Goal: Answer question/provide support: Share knowledge or assist other users

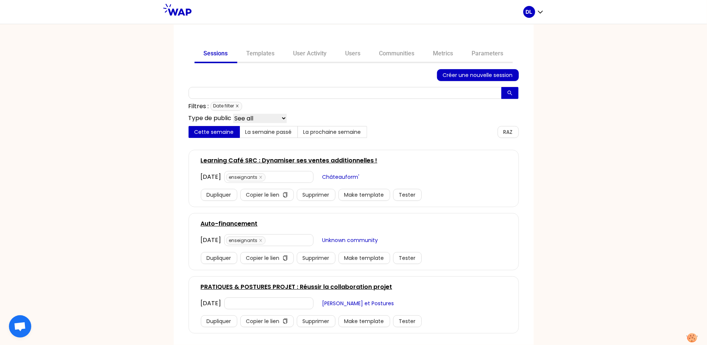
click at [237, 106] on icon "close" at bounding box center [237, 106] width 3 height 3
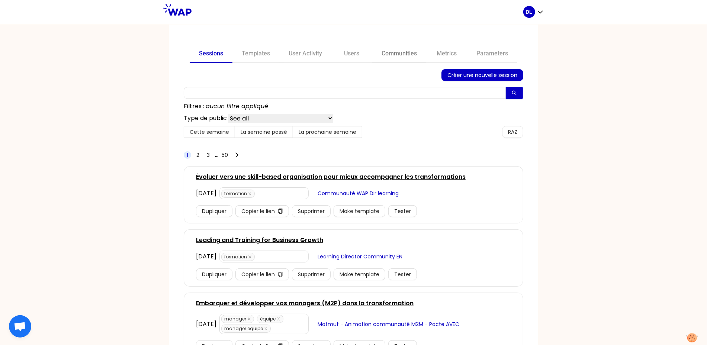
click at [398, 55] on link "Communities" at bounding box center [399, 54] width 54 height 18
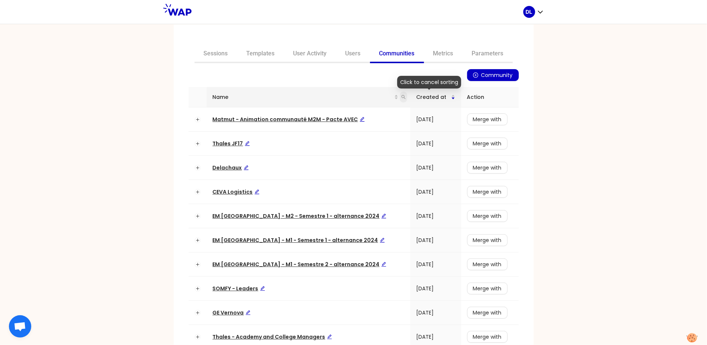
click at [401, 97] on icon "search" at bounding box center [403, 97] width 4 height 4
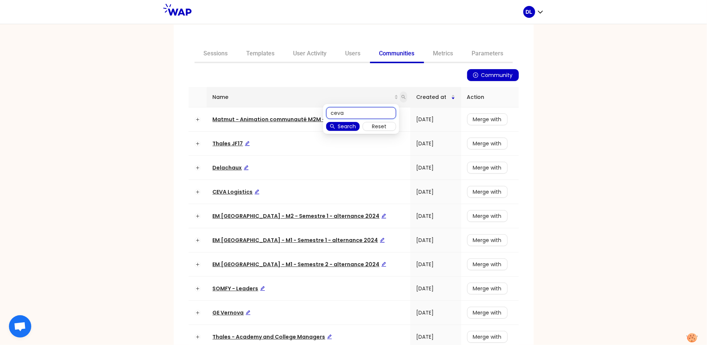
type input "ceva"
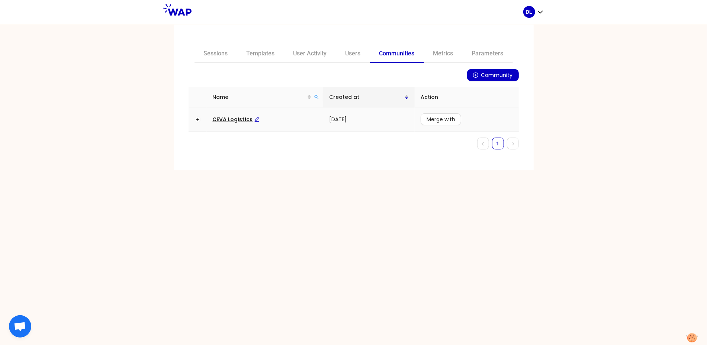
click at [226, 119] on span "CEVA Logistics" at bounding box center [236, 119] width 47 height 7
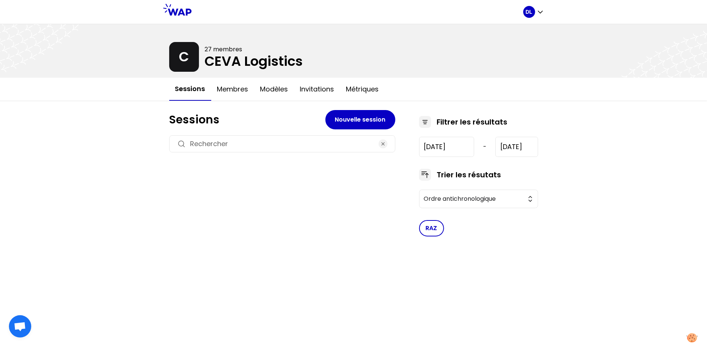
type input "[DATE]"
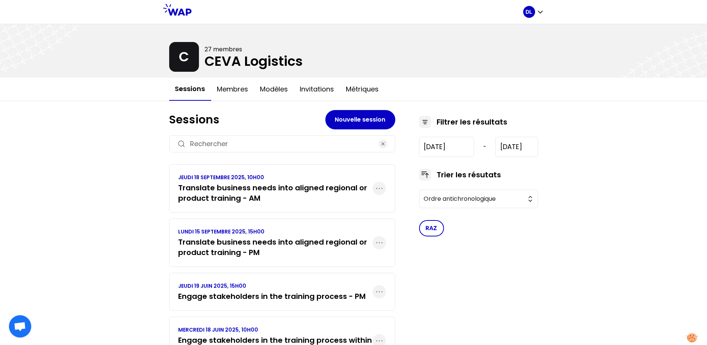
click at [251, 201] on h3 "Translate business needs into aligned regional or product training - AM" at bounding box center [275, 193] width 194 height 21
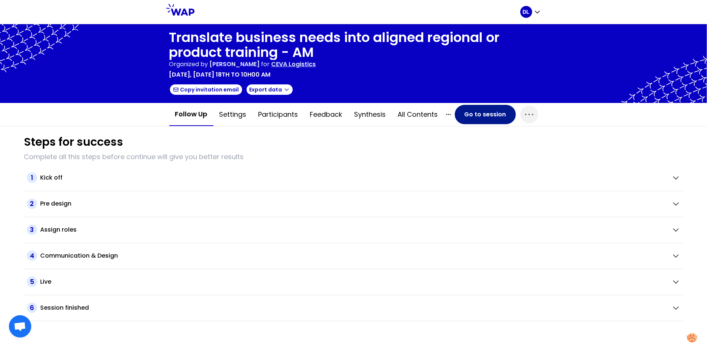
click at [497, 120] on button "Go to session" at bounding box center [485, 114] width 61 height 19
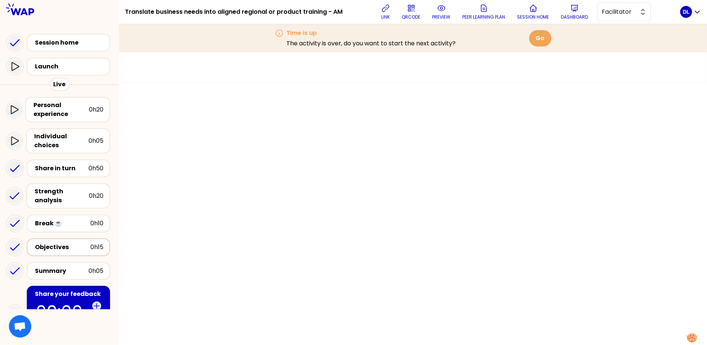
scroll to position [43, 0]
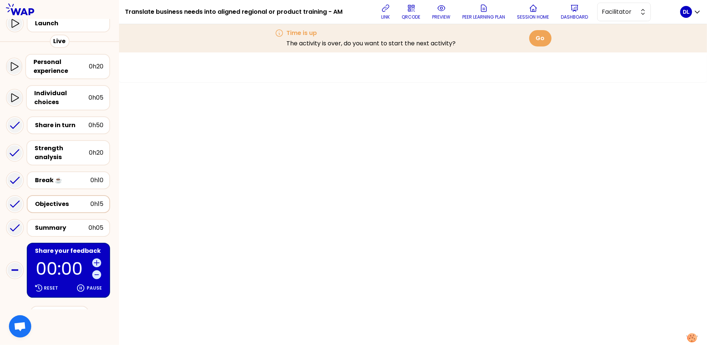
click at [67, 203] on div "Objectives" at bounding box center [62, 204] width 55 height 9
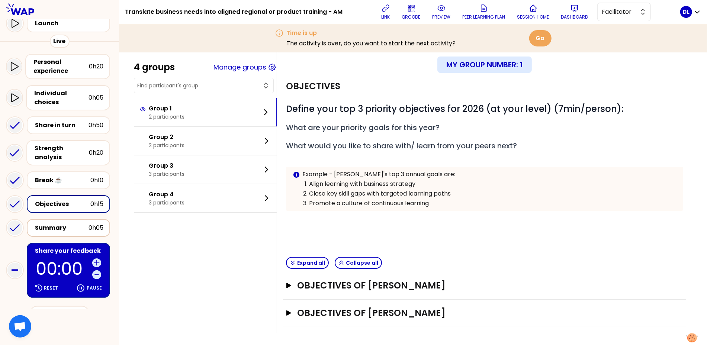
scroll to position [77, 0]
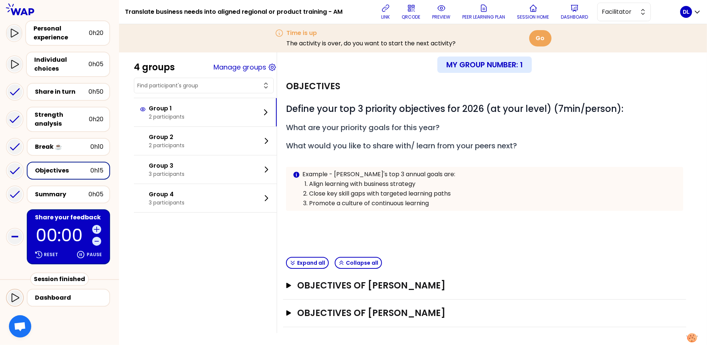
click at [14, 297] on icon at bounding box center [14, 297] width 9 height 9
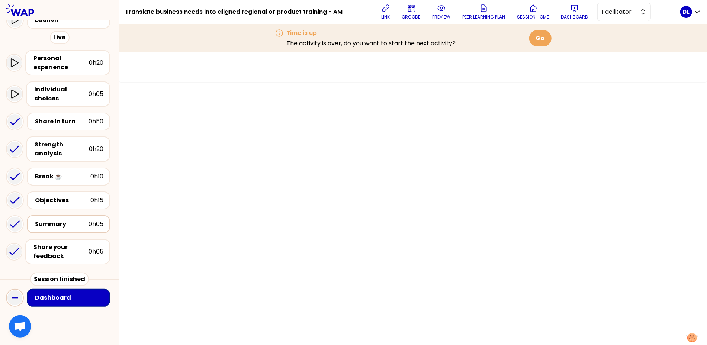
click at [79, 225] on div "Summary" at bounding box center [62, 224] width 54 height 9
click at [54, 248] on div "Share your feedback" at bounding box center [60, 252] width 55 height 18
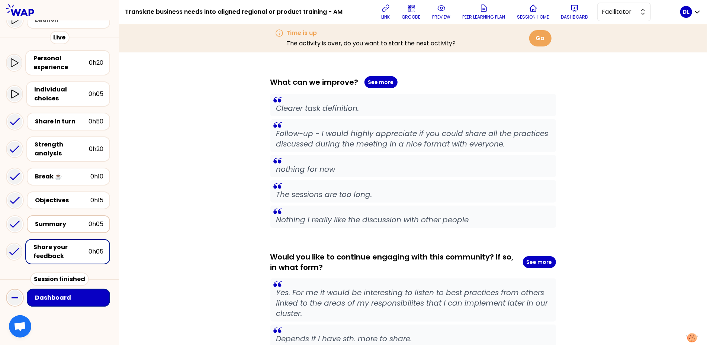
click at [65, 224] on div "Summary" at bounding box center [62, 224] width 54 height 9
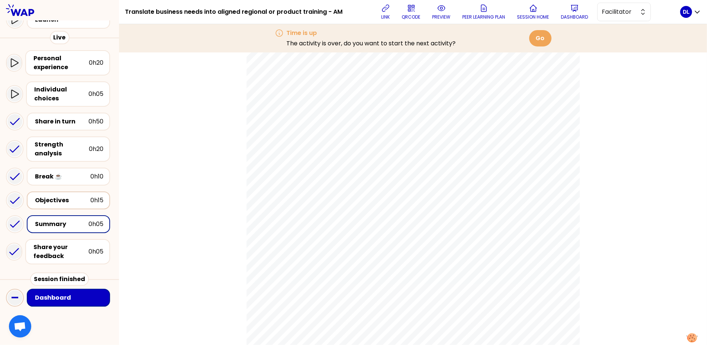
click at [70, 199] on div "Objectives" at bounding box center [62, 200] width 55 height 9
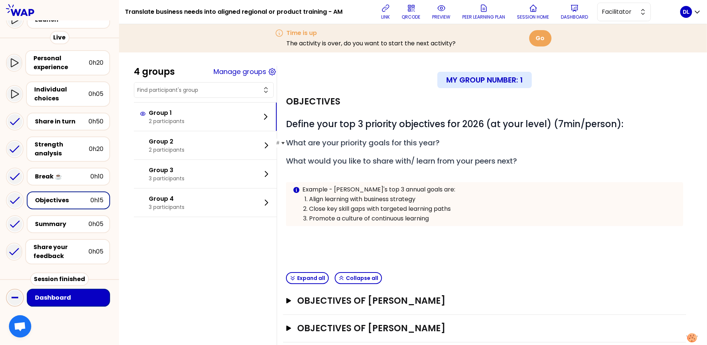
click at [378, 138] on span "What are your priority goals for this year?" at bounding box center [363, 143] width 154 height 10
click at [378, 139] on span "What are your priority goals for this year?" at bounding box center [363, 143] width 154 height 10
click at [440, 118] on span "Define your top 3 priority objectives for 2026 (at your level) (7min/person):" at bounding box center [454, 124] width 337 height 12
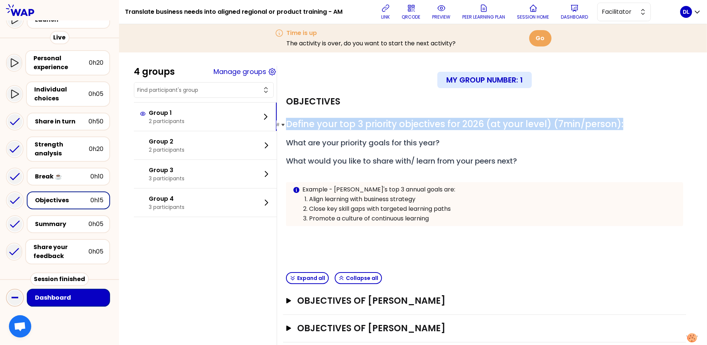
click at [440, 118] on span "Define your top 3 priority objectives for 2026 (at your level) (7min/person):" at bounding box center [454, 124] width 337 height 12
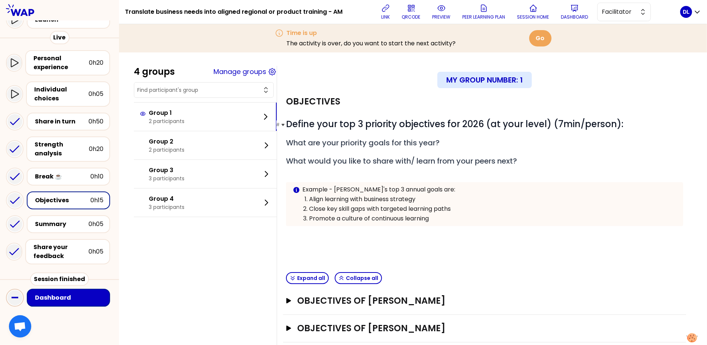
click at [440, 118] on span "Define your top 3 priority objectives for 2026 (at your level) (7min/person):" at bounding box center [454, 124] width 337 height 12
click at [292, 297] on button "Objectives of [PERSON_NAME] Open" at bounding box center [484, 301] width 397 height 12
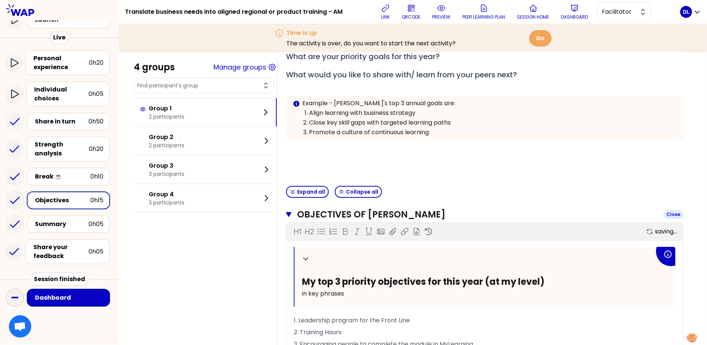
scroll to position [133, 0]
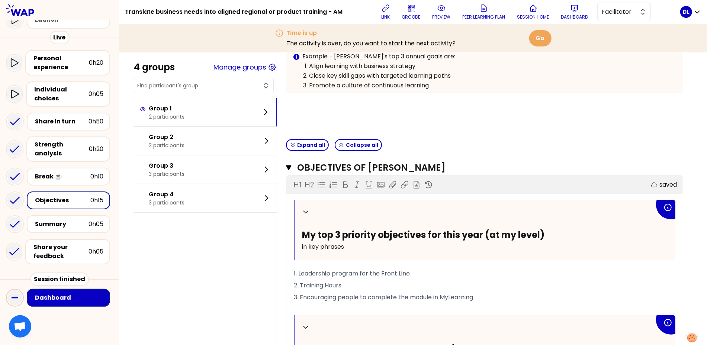
click at [368, 234] on span "My top 3 priority objectives for this year (at my level)" at bounding box center [423, 235] width 242 height 12
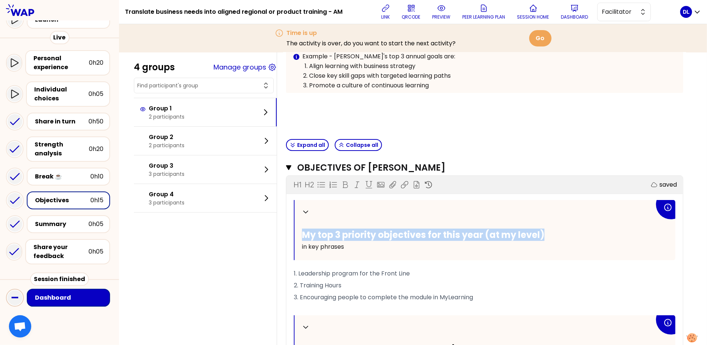
click at [368, 234] on span "My top 3 priority objectives for this year (at my level)" at bounding box center [423, 235] width 242 height 12
copy span "My top 3 priority objectives for this year (at my level)"
